Goal: Transaction & Acquisition: Purchase product/service

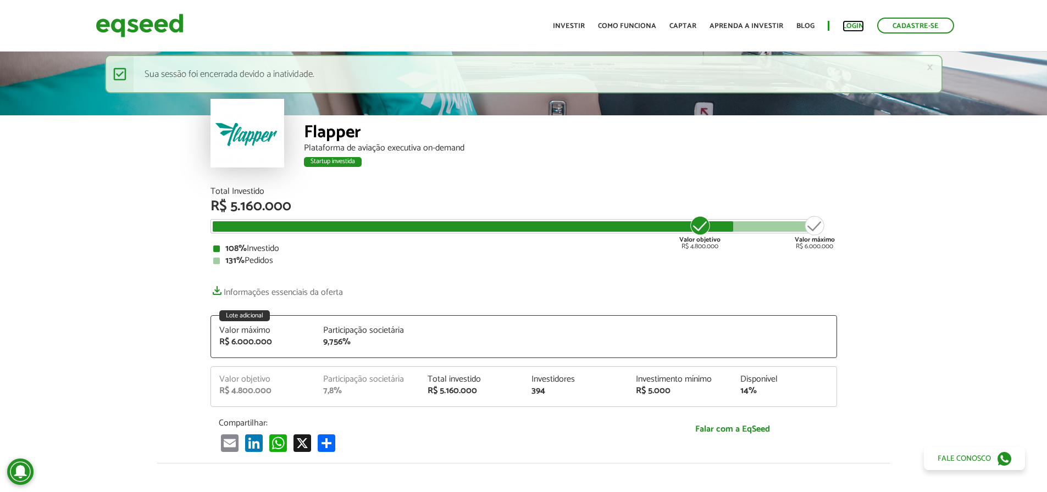
click at [854, 24] on link "Login" at bounding box center [852, 26] width 21 height 7
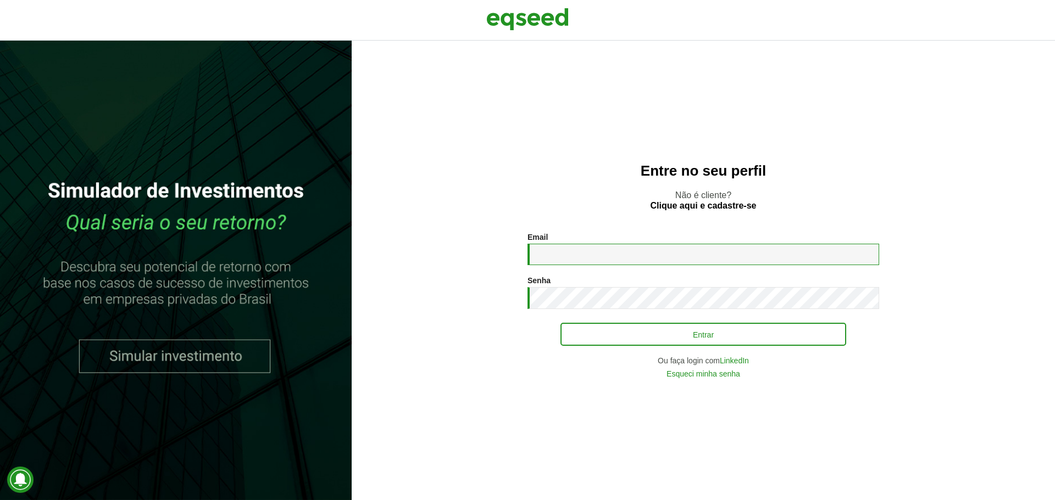
type input "**********"
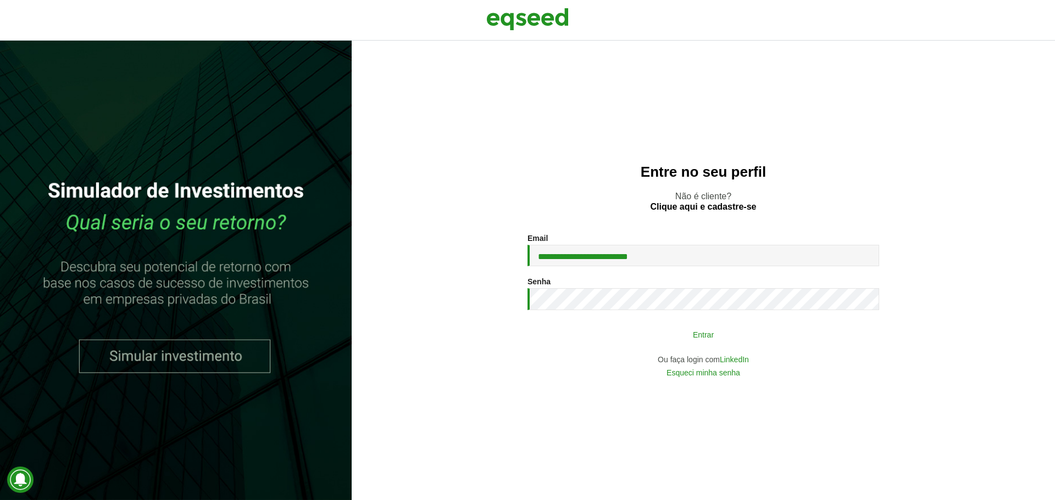
click at [663, 333] on button "Entrar" at bounding box center [703, 334] width 286 height 21
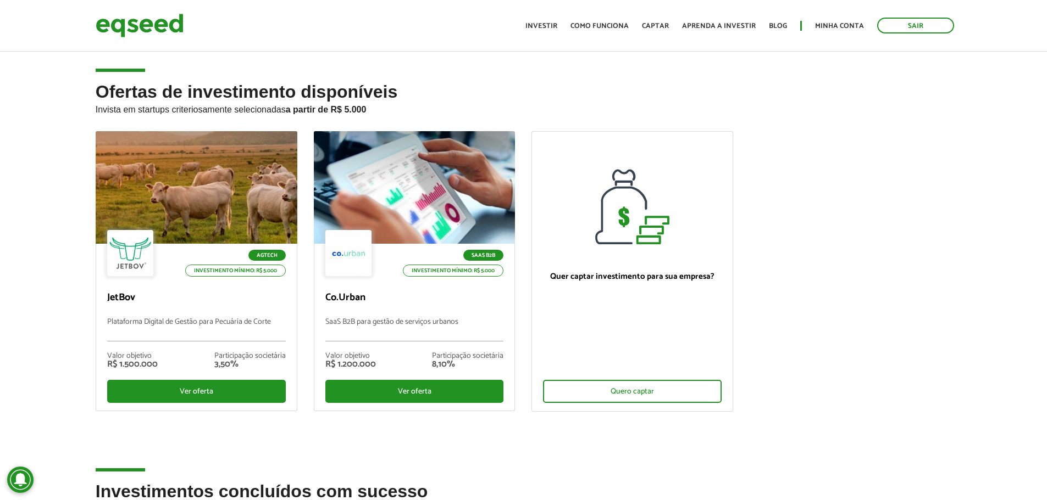
click at [890, 300] on ul "Agtech Investimento mínimo: R$ 5.000 JetBov Plataforma Digital de Gestão para P…" at bounding box center [523, 280] width 872 height 299
click at [887, 293] on ul "Agtech Investimento mínimo: R$ 5.000 JetBov Plataforma Digital de Gestão para P…" at bounding box center [523, 280] width 872 height 299
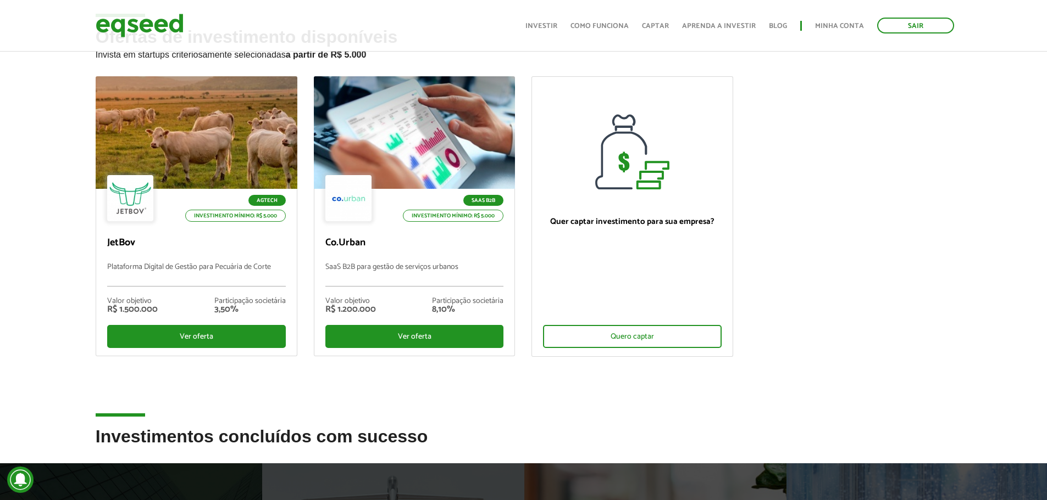
click at [860, 282] on ul "Agtech Investimento mínimo: R$ 5.000 JetBov Plataforma Digital de Gestão para P…" at bounding box center [523, 225] width 872 height 299
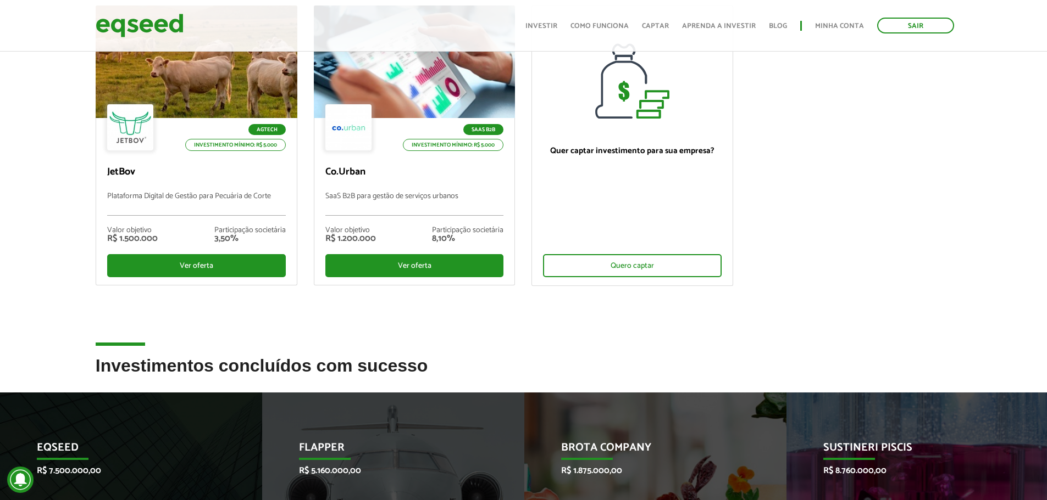
scroll to position [110, 0]
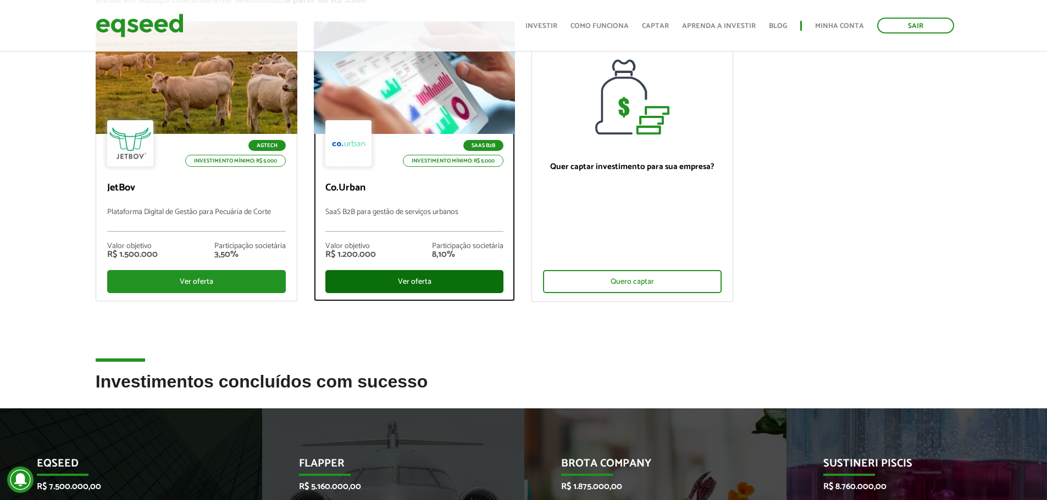
click at [447, 286] on div "Ver oferta" at bounding box center [414, 281] width 179 height 23
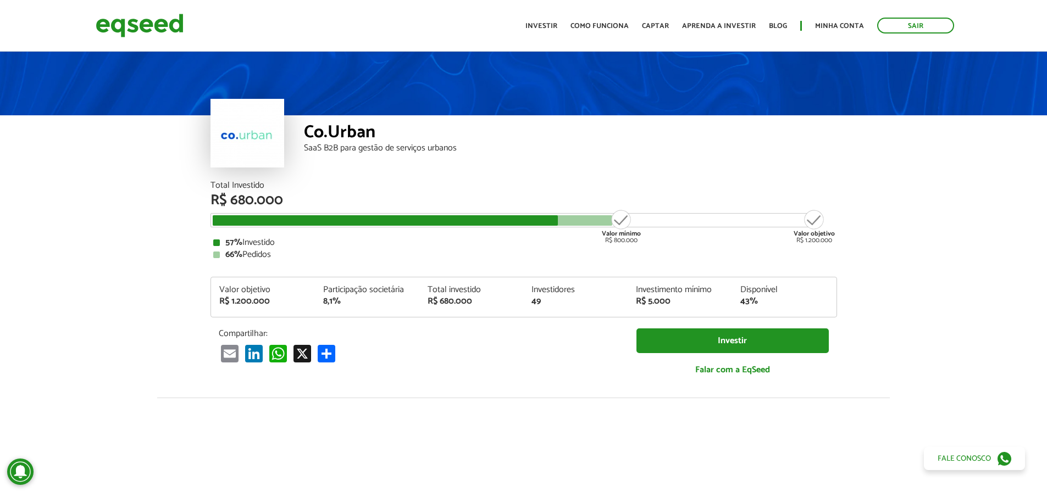
drag, startPoint x: 128, startPoint y: 261, endPoint x: 143, endPoint y: 255, distance: 15.8
click at [128, 261] on article "Co.Urban SaaS B2B para gestão de serviços urbanos Total Investido R$ 680.000 Va…" at bounding box center [523, 410] width 1047 height 723
click at [152, 238] on article "Co.Urban SaaS B2B para gestão de serviços urbanos Total Investido R$ 680.000 Va…" at bounding box center [523, 410] width 1047 height 723
click at [153, 236] on article "Co.Urban SaaS B2B para gestão de serviços urbanos Total Investido R$ 680.000 Va…" at bounding box center [523, 410] width 1047 height 723
drag, startPoint x: 479, startPoint y: 149, endPoint x: 300, endPoint y: 130, distance: 180.2
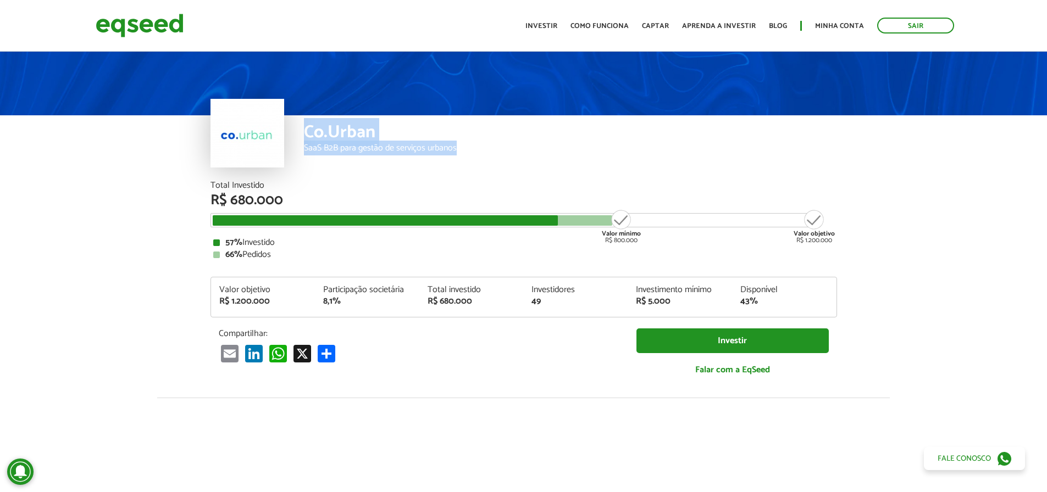
click at [300, 130] on div "Co.Urban SaaS B2B para gestão de serviços urbanos" at bounding box center [523, 148] width 626 height 66
click at [303, 130] on div "Co.Urban SaaS B2B para gestão de serviços urbanos" at bounding box center [523, 148] width 626 height 66
drag, startPoint x: 303, startPoint y: 130, endPoint x: 465, endPoint y: 147, distance: 162.9
click at [465, 147] on div "Co.Urban SaaS B2B para gestão de serviços urbanos" at bounding box center [523, 148] width 626 height 66
click at [465, 147] on div "SaaS B2B para gestão de serviços urbanos" at bounding box center [570, 148] width 533 height 9
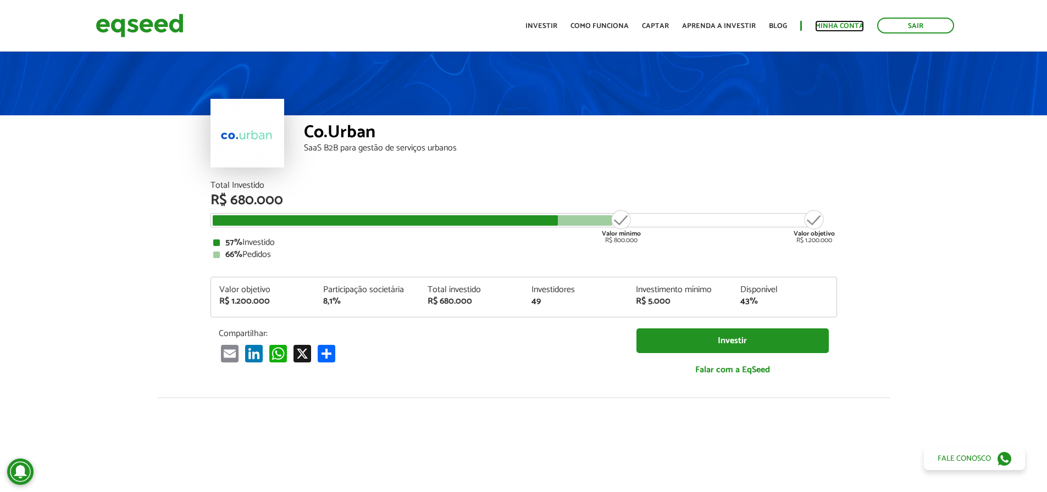
click at [833, 28] on link "Minha conta" at bounding box center [839, 26] width 49 height 7
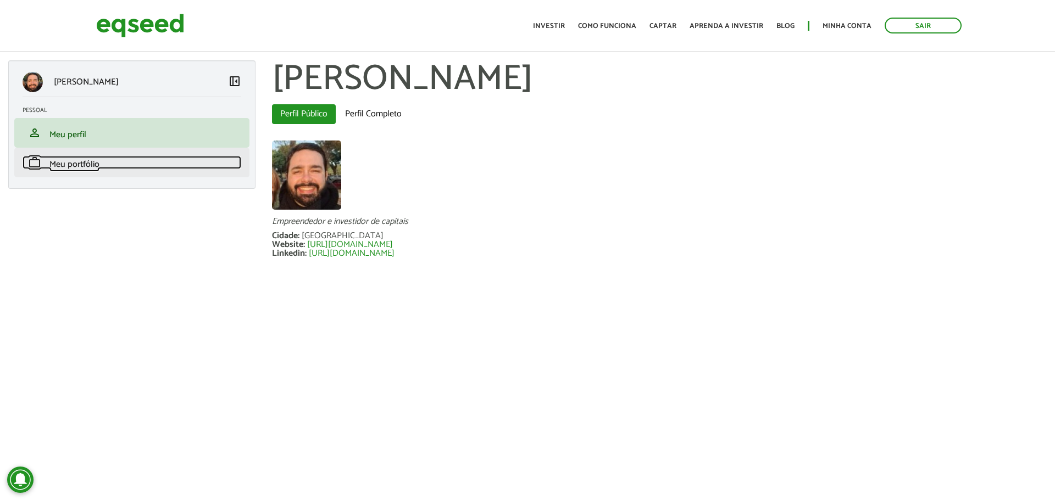
click at [98, 165] on span "Meu portfólio" at bounding box center [74, 164] width 50 height 15
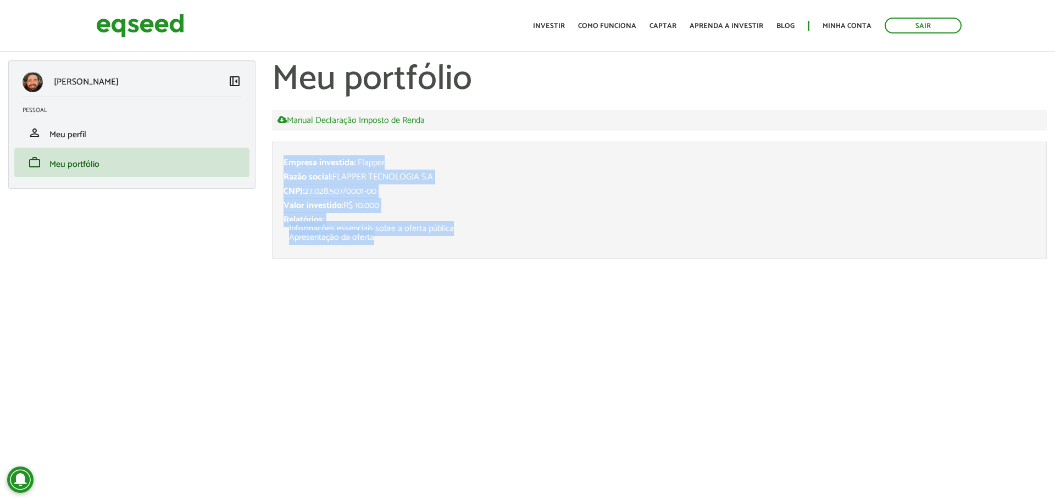
drag, startPoint x: 454, startPoint y: 258, endPoint x: 277, endPoint y: 164, distance: 200.0
click at [277, 164] on li "Empresa investida: Flapper Razão social: FLAPPER TECNOLOGIA S.A CNPJ: 27.028.50…" at bounding box center [659, 201] width 775 height 118
click at [278, 164] on li "Empresa investida: Flapper Razão social: FLAPPER TECNOLOGIA S.A CNPJ: 27.028.50…" at bounding box center [659, 201] width 775 height 118
drag, startPoint x: 281, startPoint y: 163, endPoint x: 398, endPoint y: 246, distance: 143.0
click at [398, 246] on li "Empresa investida: Flapper Razão social: FLAPPER TECNOLOGIA S.A CNPJ: 27.028.50…" at bounding box center [659, 201] width 775 height 118
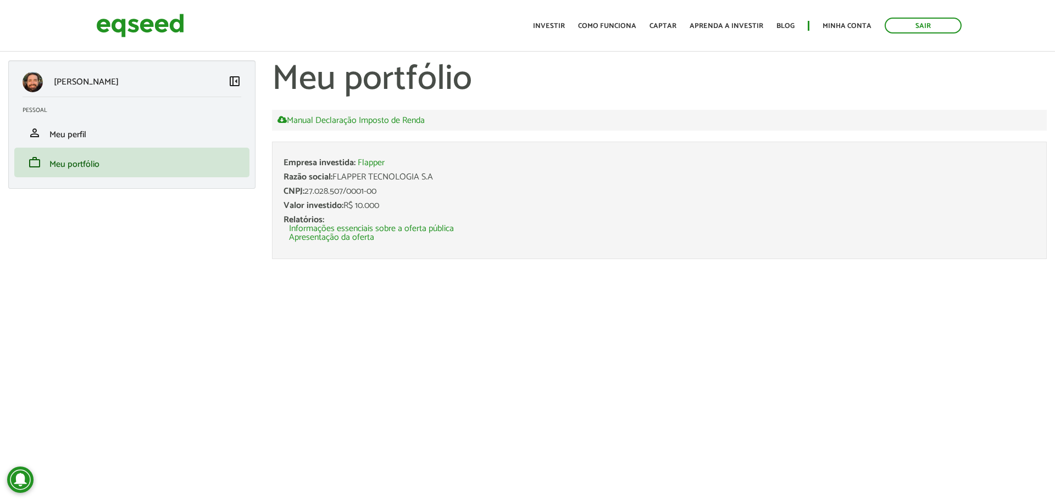
click at [398, 246] on li "Empresa investida: Flapper Razão social: FLAPPER TECNOLOGIA S.A CNPJ: 27.028.50…" at bounding box center [659, 201] width 775 height 118
drag, startPoint x: 442, startPoint y: 175, endPoint x: 335, endPoint y: 179, distance: 107.7
click at [335, 179] on div "Razão social: FLAPPER TECNOLOGIA S.A" at bounding box center [659, 177] width 752 height 9
copy div "FLAPPER TECNOLOGIA S.A"
click at [343, 305] on article "Felipe de Andrade left_panel_close Pessoal person Meu perfil finance_mode Minha…" at bounding box center [527, 176] width 1055 height 330
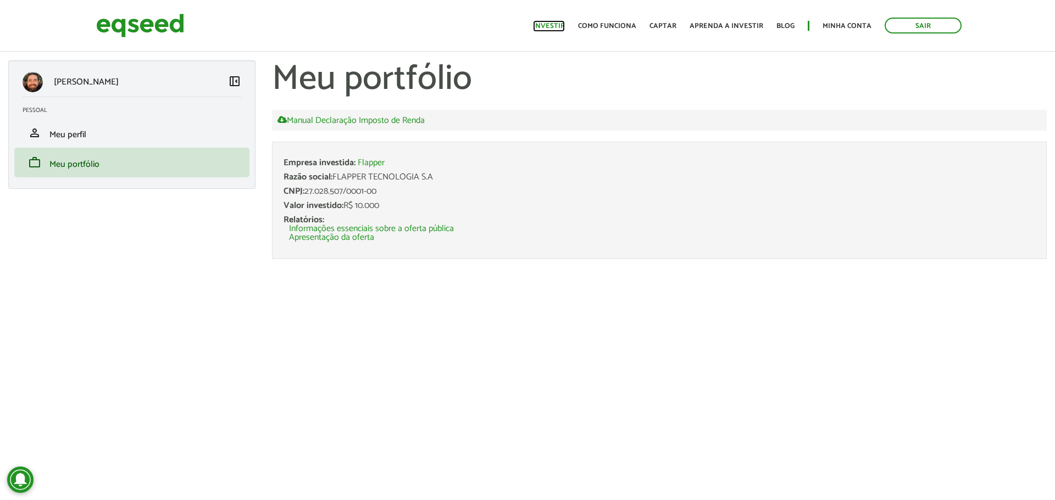
click at [565, 26] on link "Investir" at bounding box center [549, 26] width 32 height 7
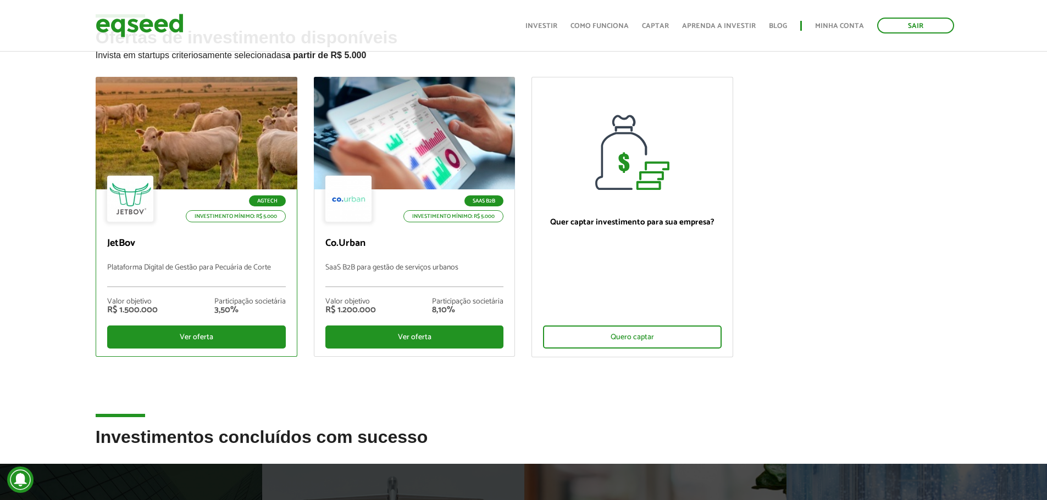
scroll to position [55, 0]
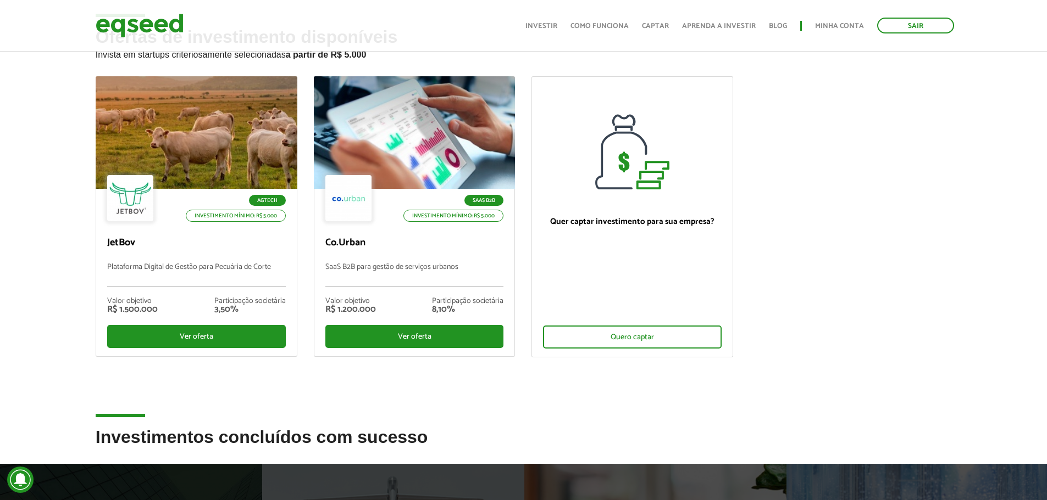
click at [840, 322] on ul "Agtech Investimento mínimo: R$ 5.000 JetBov Plataforma Digital de Gestão para P…" at bounding box center [523, 226] width 872 height 300
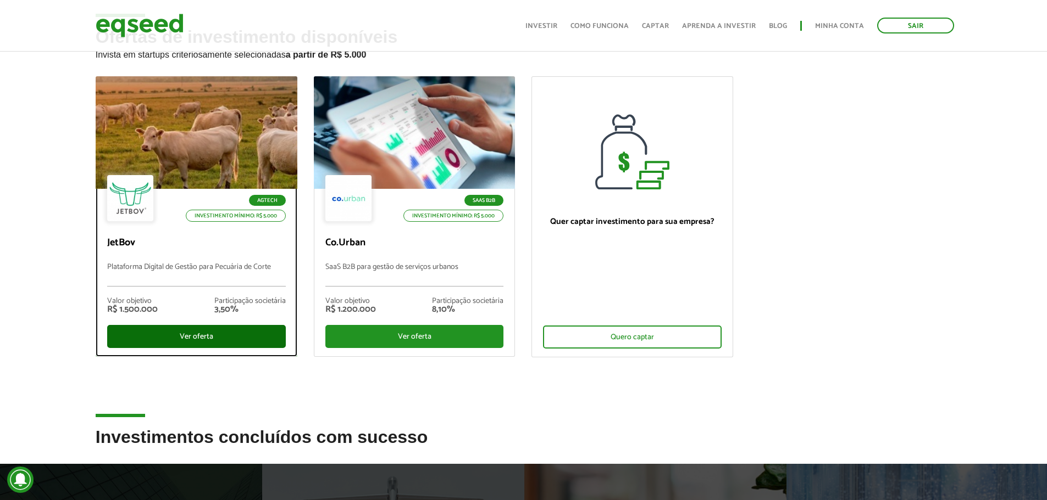
click at [178, 333] on div "Ver oferta" at bounding box center [196, 336] width 179 height 23
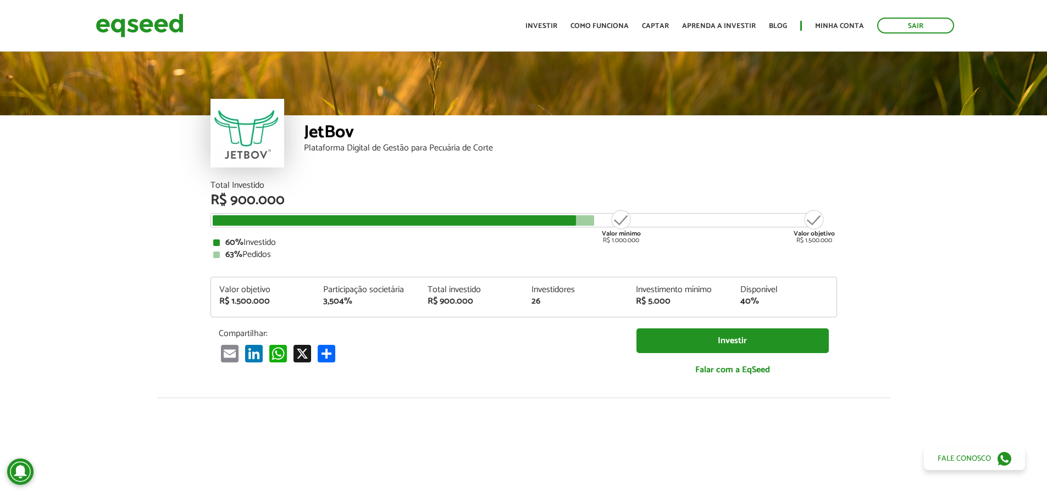
click at [131, 244] on article "JetBov Plataforma Digital de Gestão para Pecuária de Corte Total Investido R$ 9…" at bounding box center [523, 410] width 1047 height 723
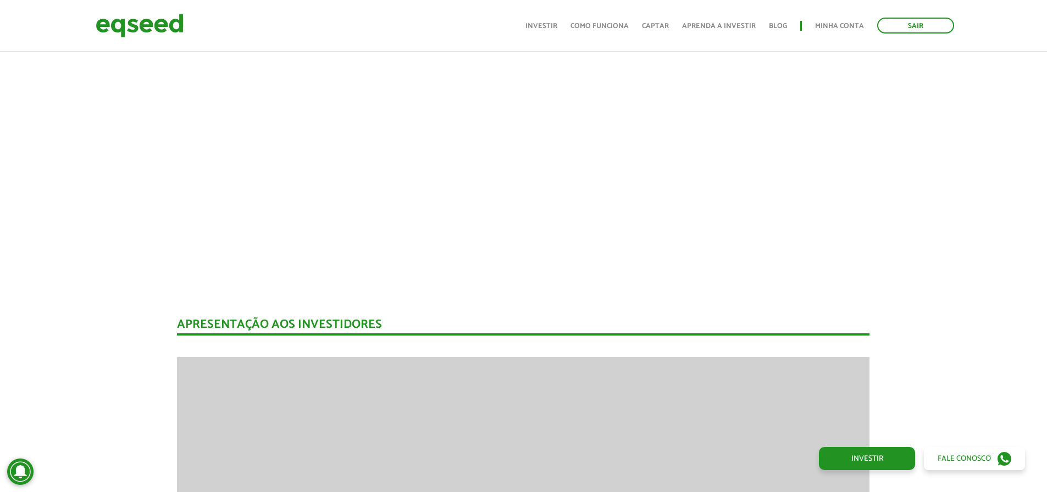
scroll to position [1145, 0]
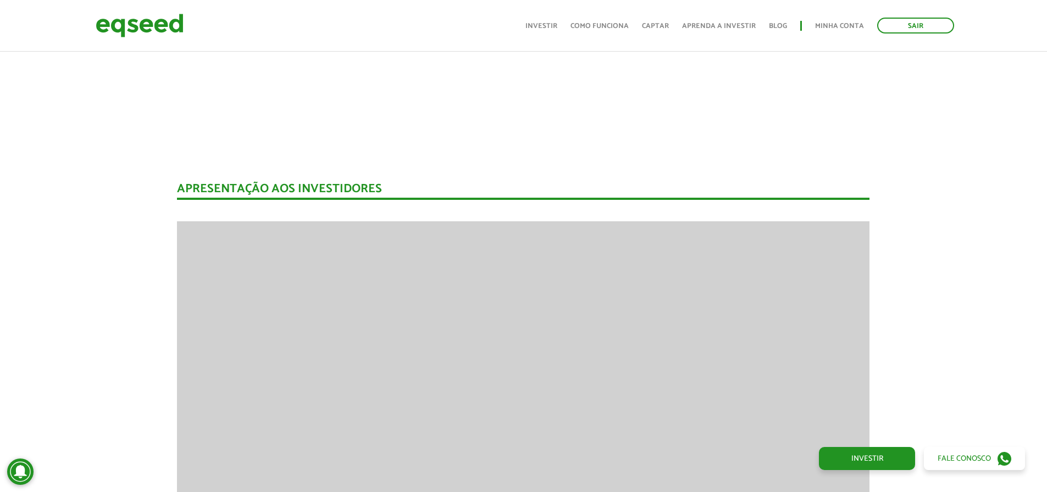
scroll to position [1090, 0]
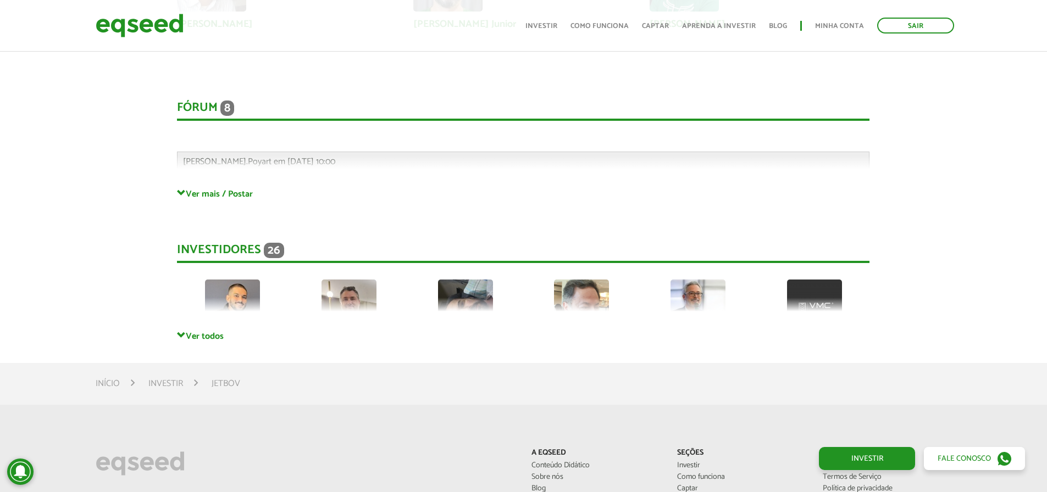
scroll to position [2903, 0]
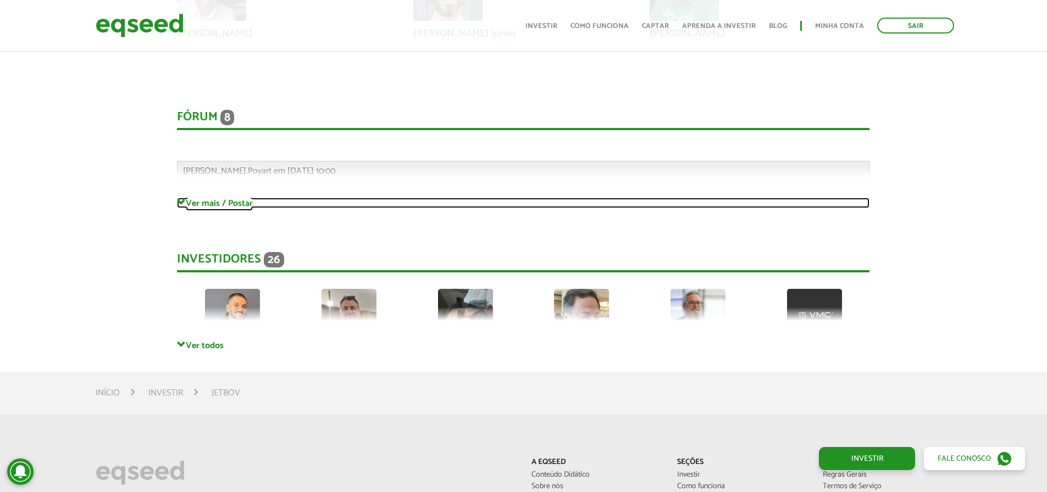
click at [212, 200] on link "Ver mais / Postar" at bounding box center [523, 203] width 692 height 10
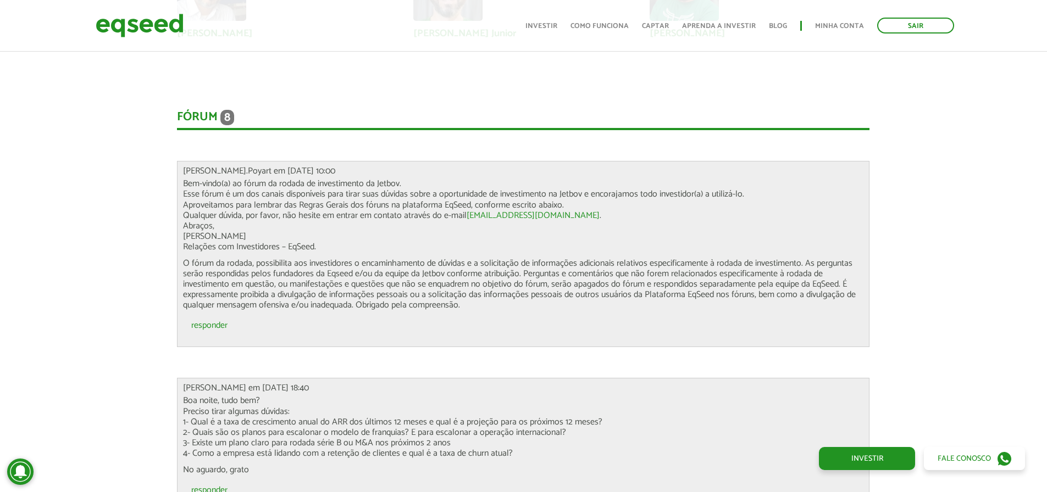
click at [120, 213] on div "Novidades Análise da Oferta 1 Lançamento ao vivo | JetBov Apresentação aos inve…" at bounding box center [523, 111] width 1063 height 4439
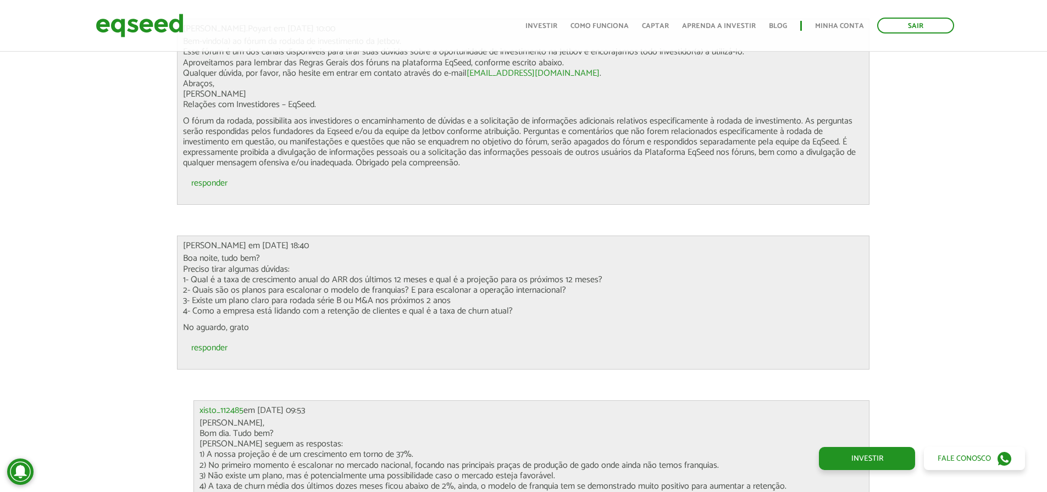
scroll to position [3068, 0]
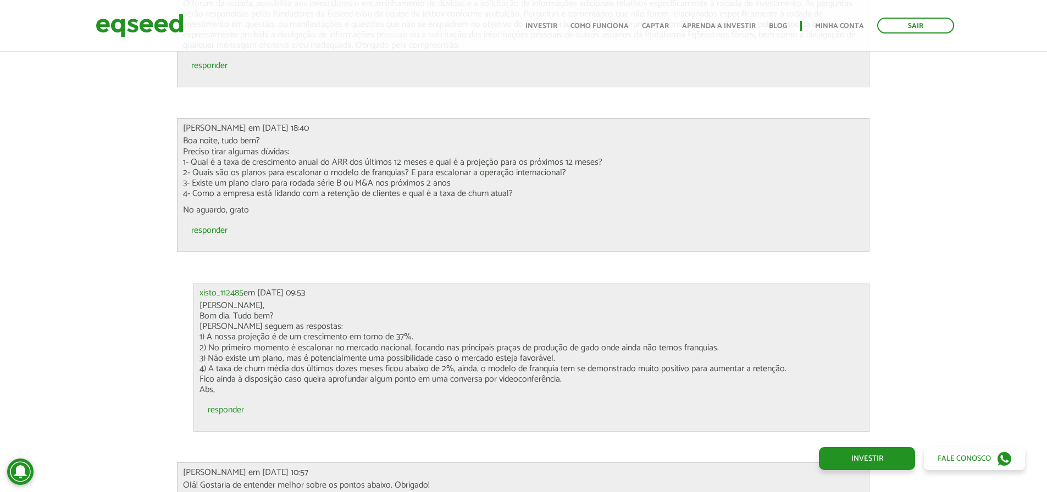
scroll to position [3178, 0]
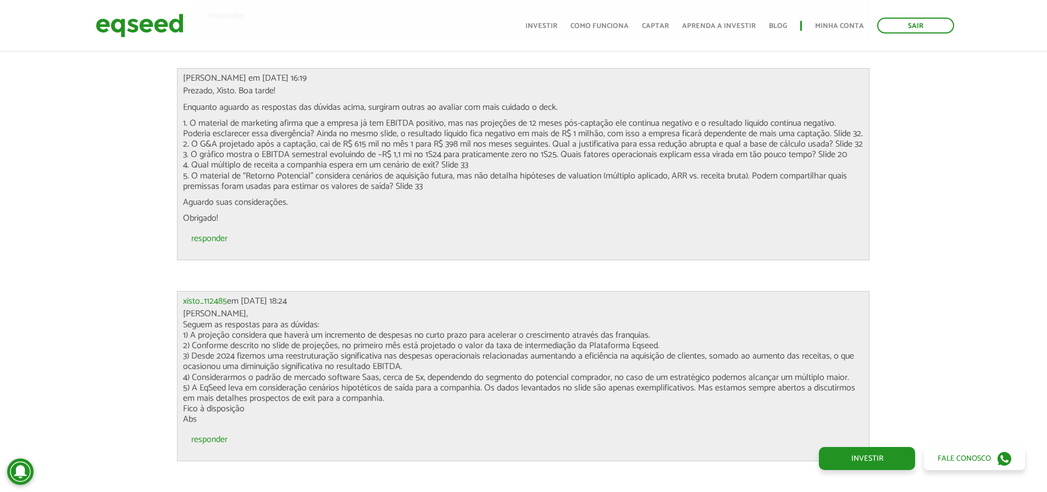
scroll to position [4221, 0]
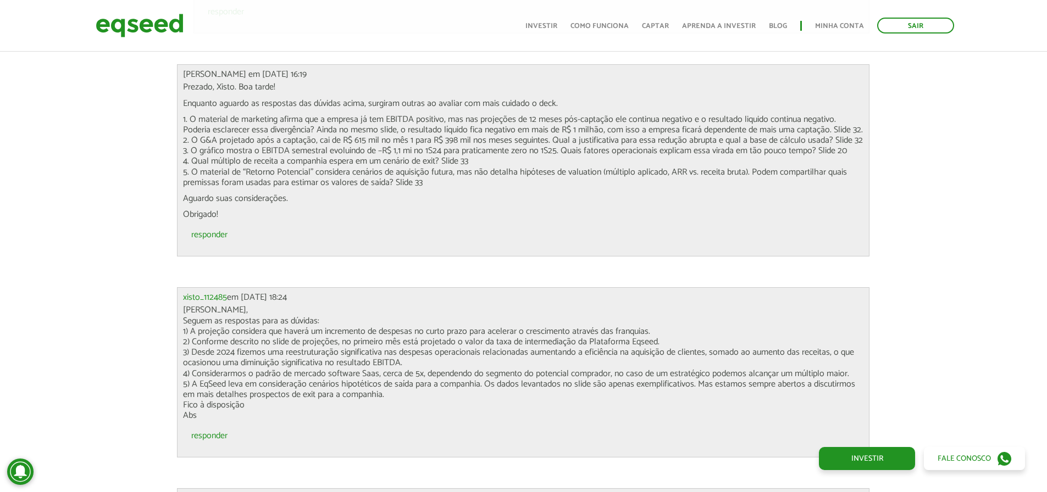
scroll to position [4441, 0]
